Goal: Check status

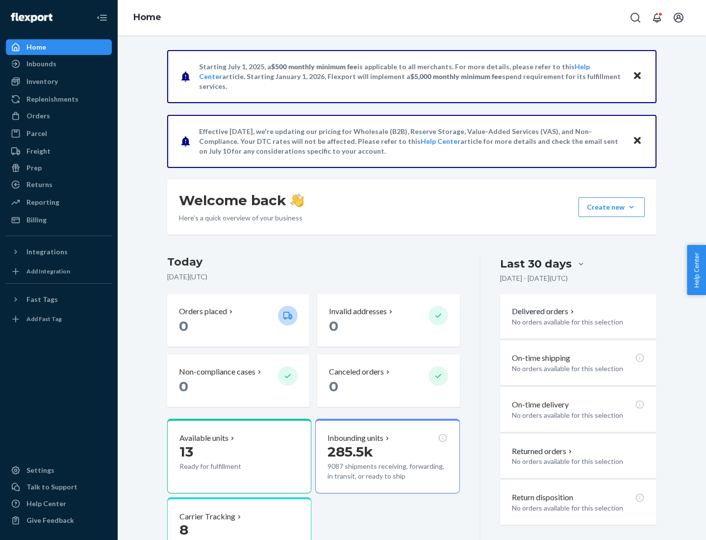
click at [632, 207] on button "Create new Create new inbound Create new order Create new product" at bounding box center [612, 207] width 66 height 20
click at [41, 64] on div "Inbounds" at bounding box center [41, 64] width 30 height 10
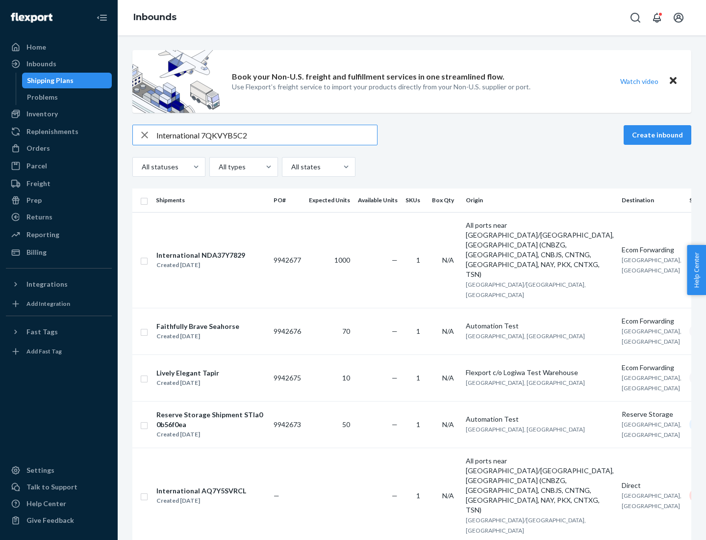
type input "International 7QKVYB5C29"
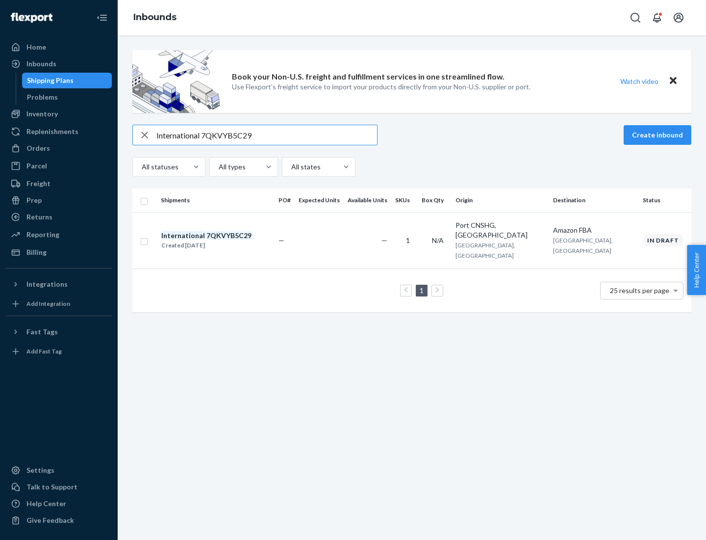
click at [223, 240] on div "Created [DATE]" at bounding box center [206, 245] width 90 height 10
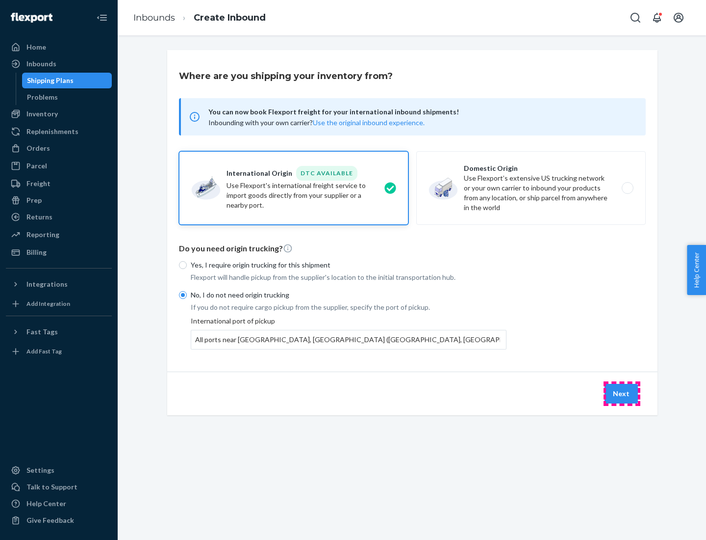
click at [622, 393] on button "Next" at bounding box center [621, 394] width 33 height 20
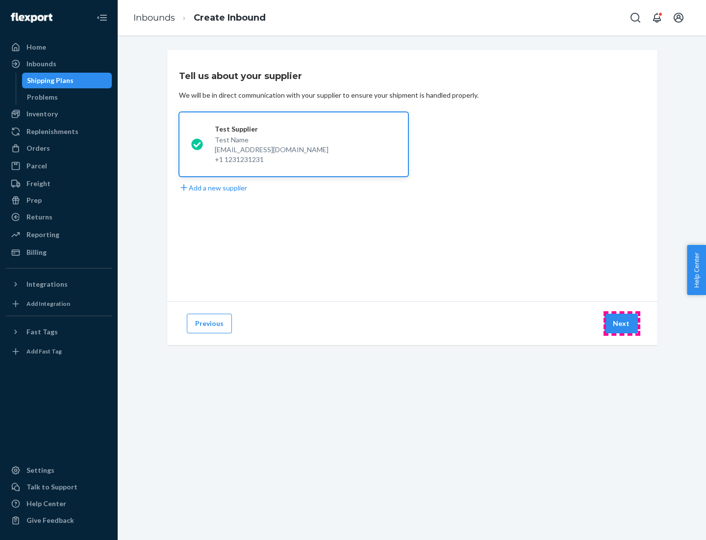
click at [622, 323] on button "Next" at bounding box center [621, 323] width 33 height 20
